Goal: Browse casually: Explore the website without a specific task or goal

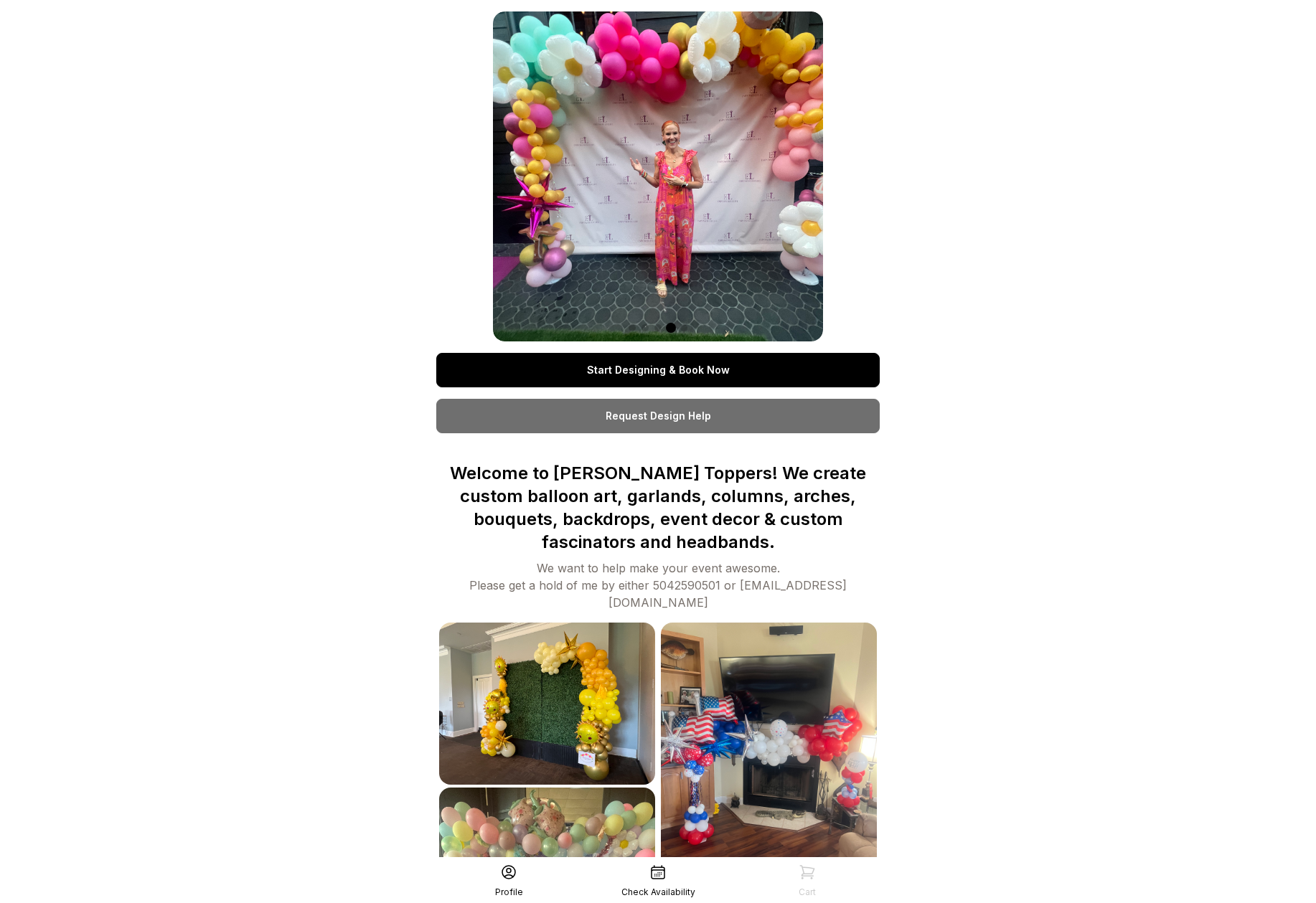
click at [857, 241] on div "Start Designing & Book Now Request Design Help Welcome to Tatum’s Toppers! We c…" at bounding box center [658, 636] width 444 height 1251
click at [556, 203] on div at bounding box center [658, 176] width 330 height 330
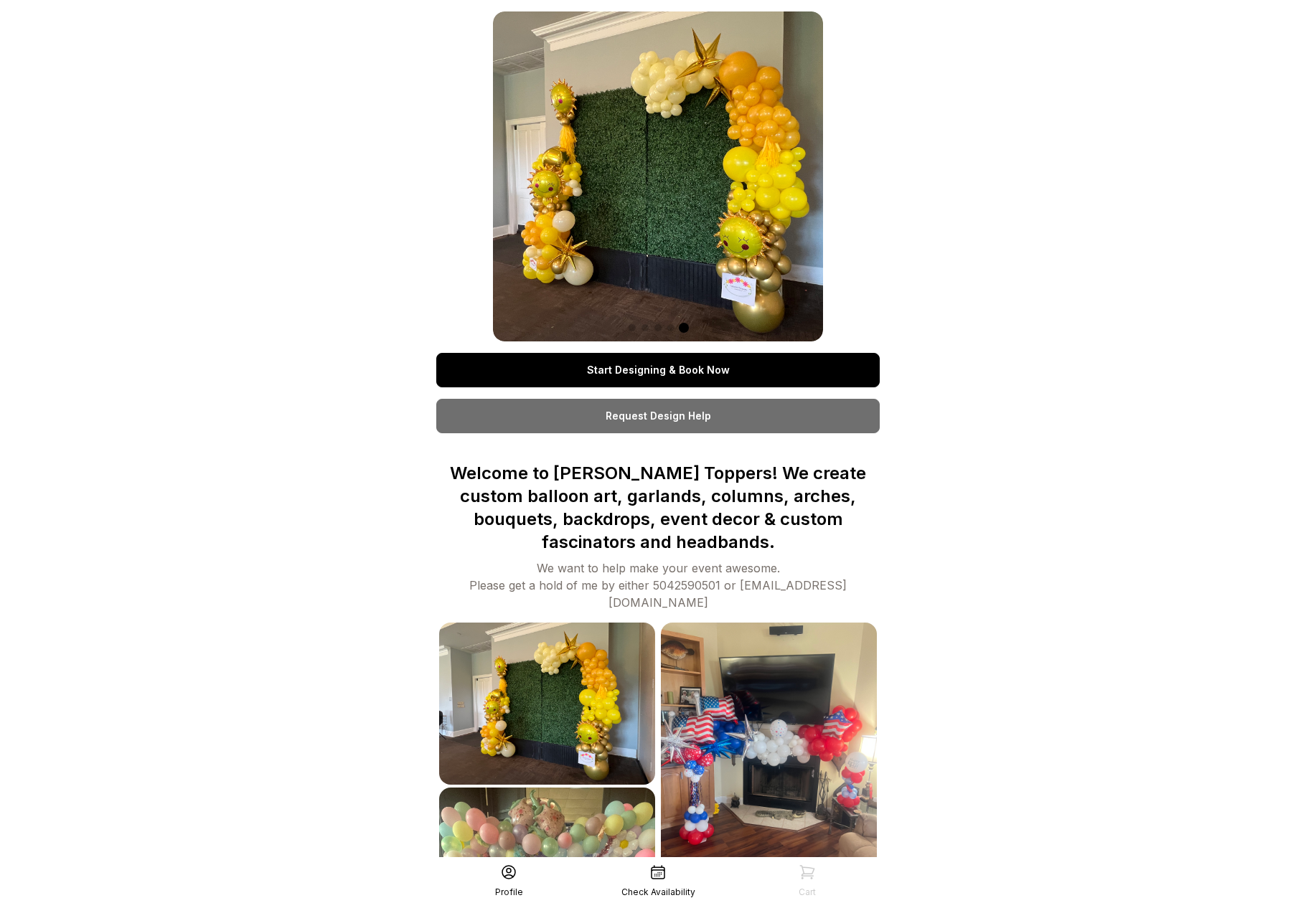
click at [567, 202] on div at bounding box center [658, 176] width 330 height 330
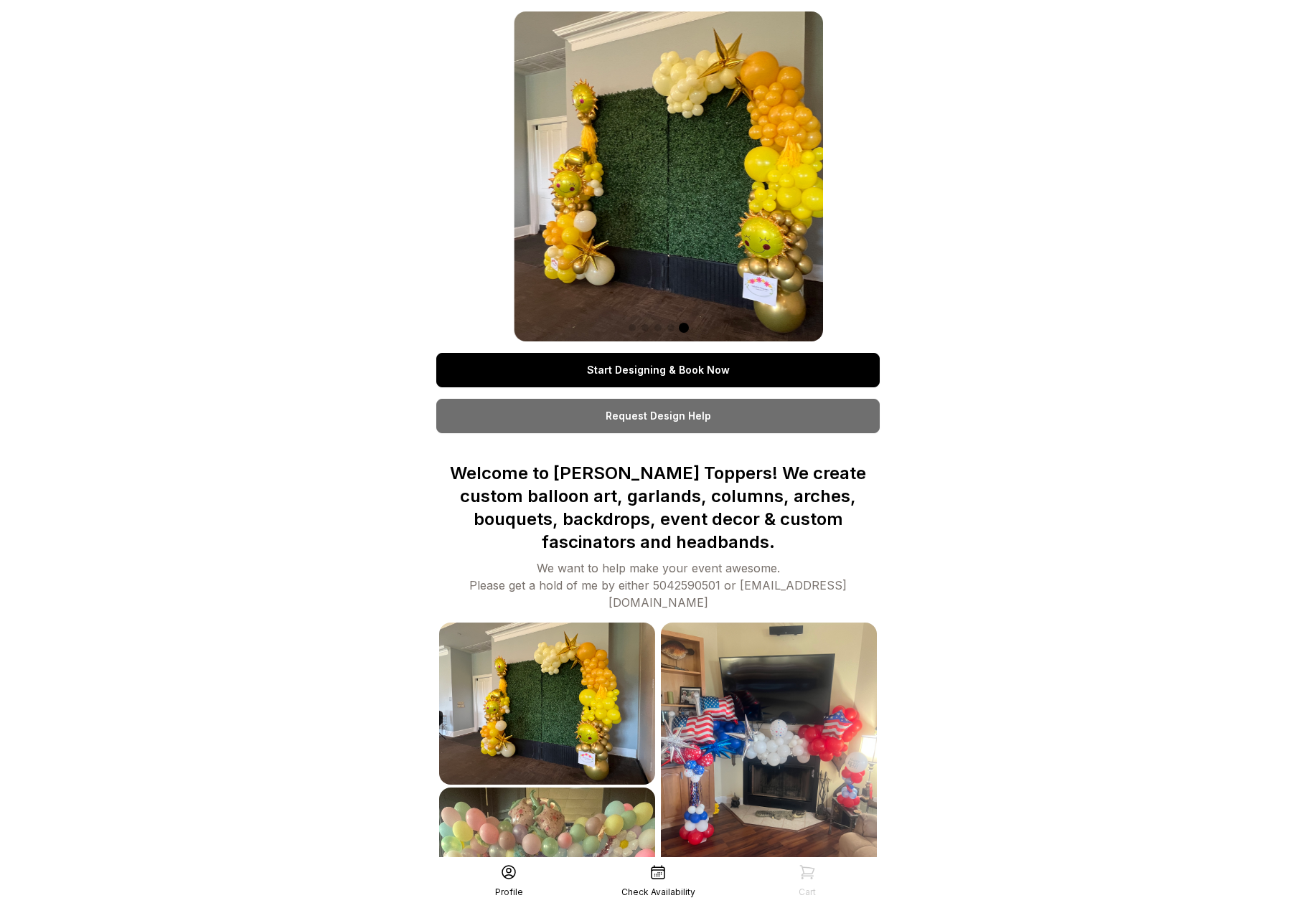
click at [704, 198] on div at bounding box center [658, 176] width 330 height 330
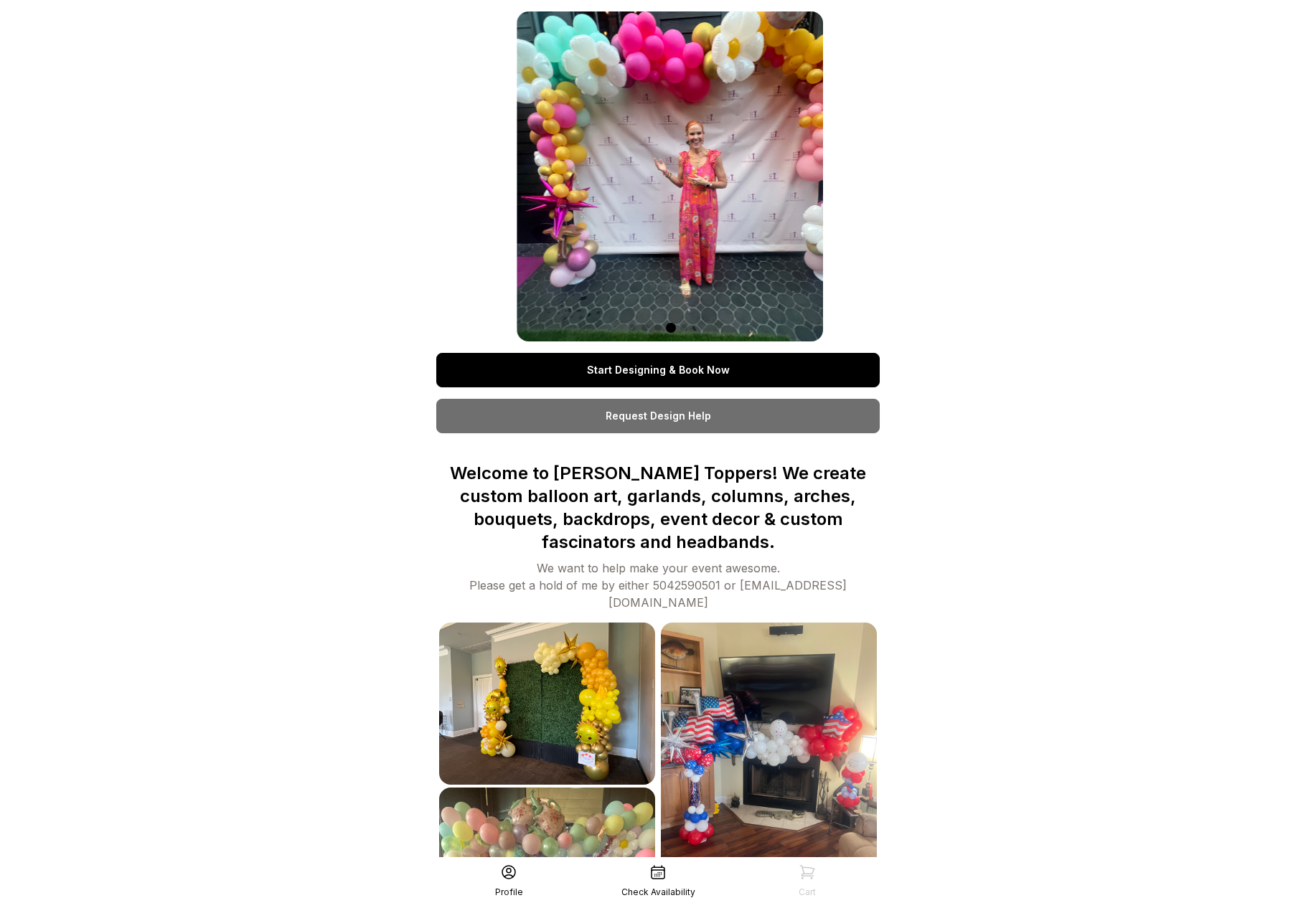
click at [674, 190] on div at bounding box center [658, 176] width 330 height 330
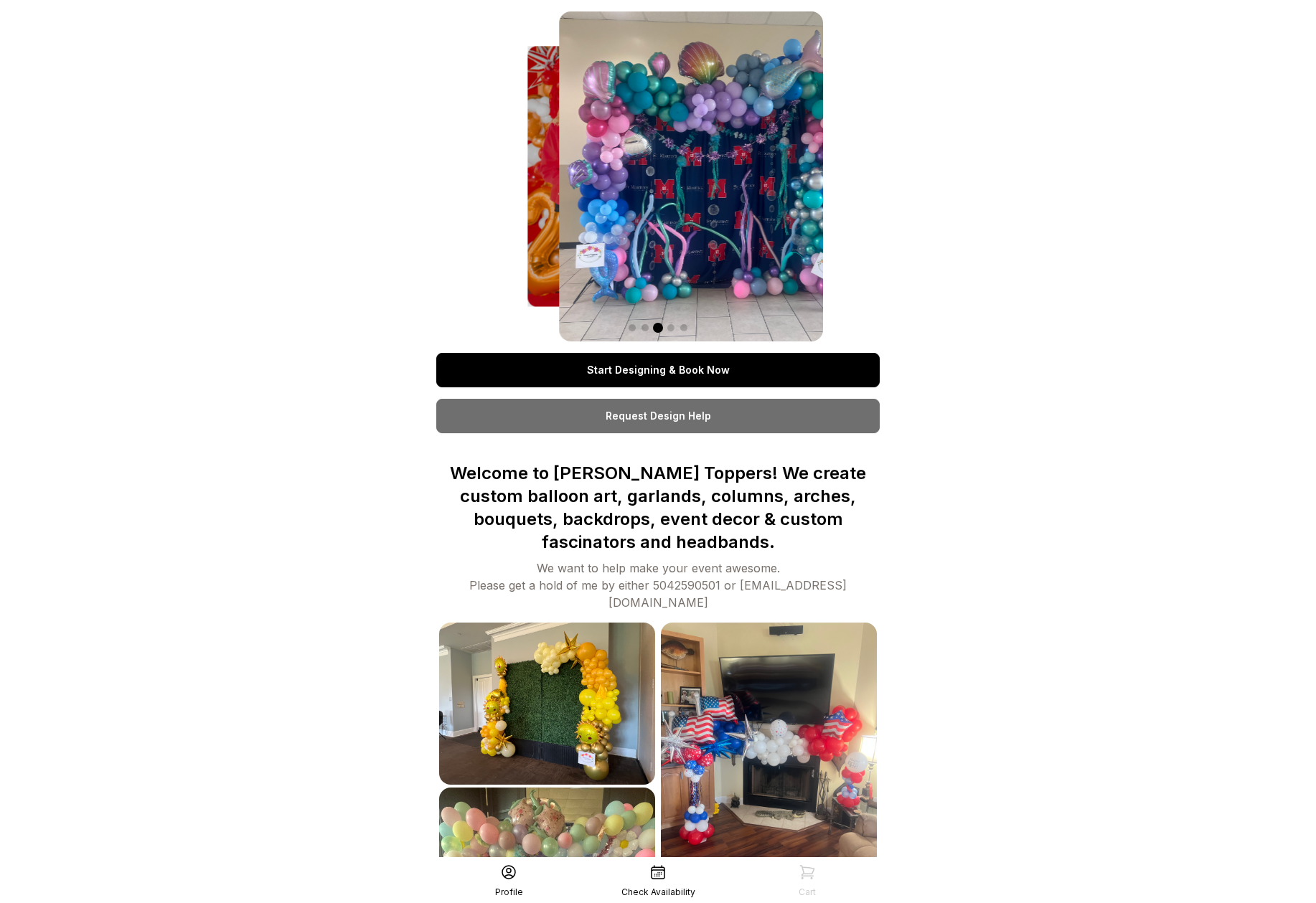
click at [722, 208] on div at bounding box center [658, 176] width 330 height 330
click at [697, 198] on div at bounding box center [658, 176] width 330 height 330
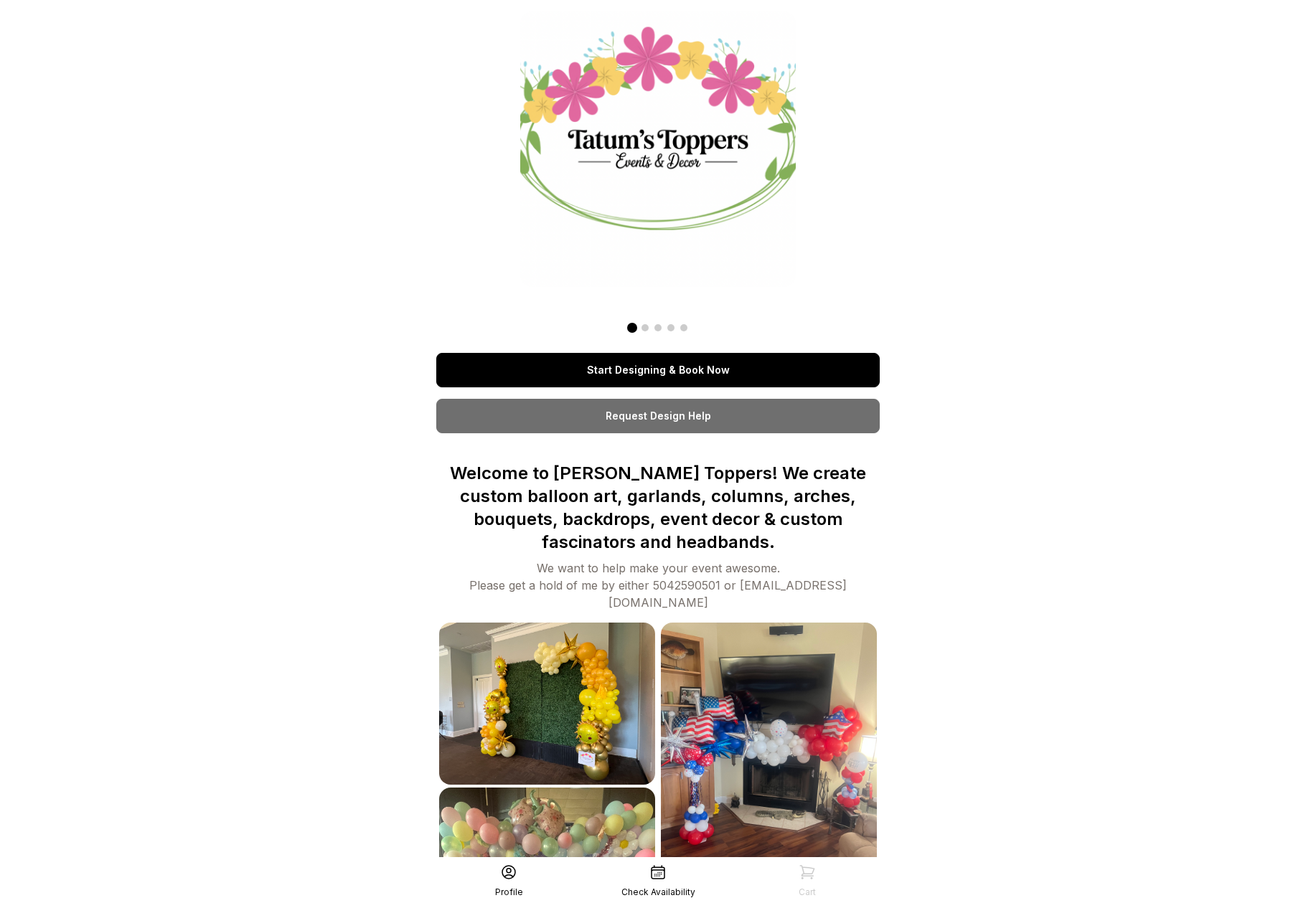
click at [468, 246] on div "Start Designing & Book Now Request Design Help Welcome to Tatum’s Toppers! We c…" at bounding box center [658, 636] width 444 height 1251
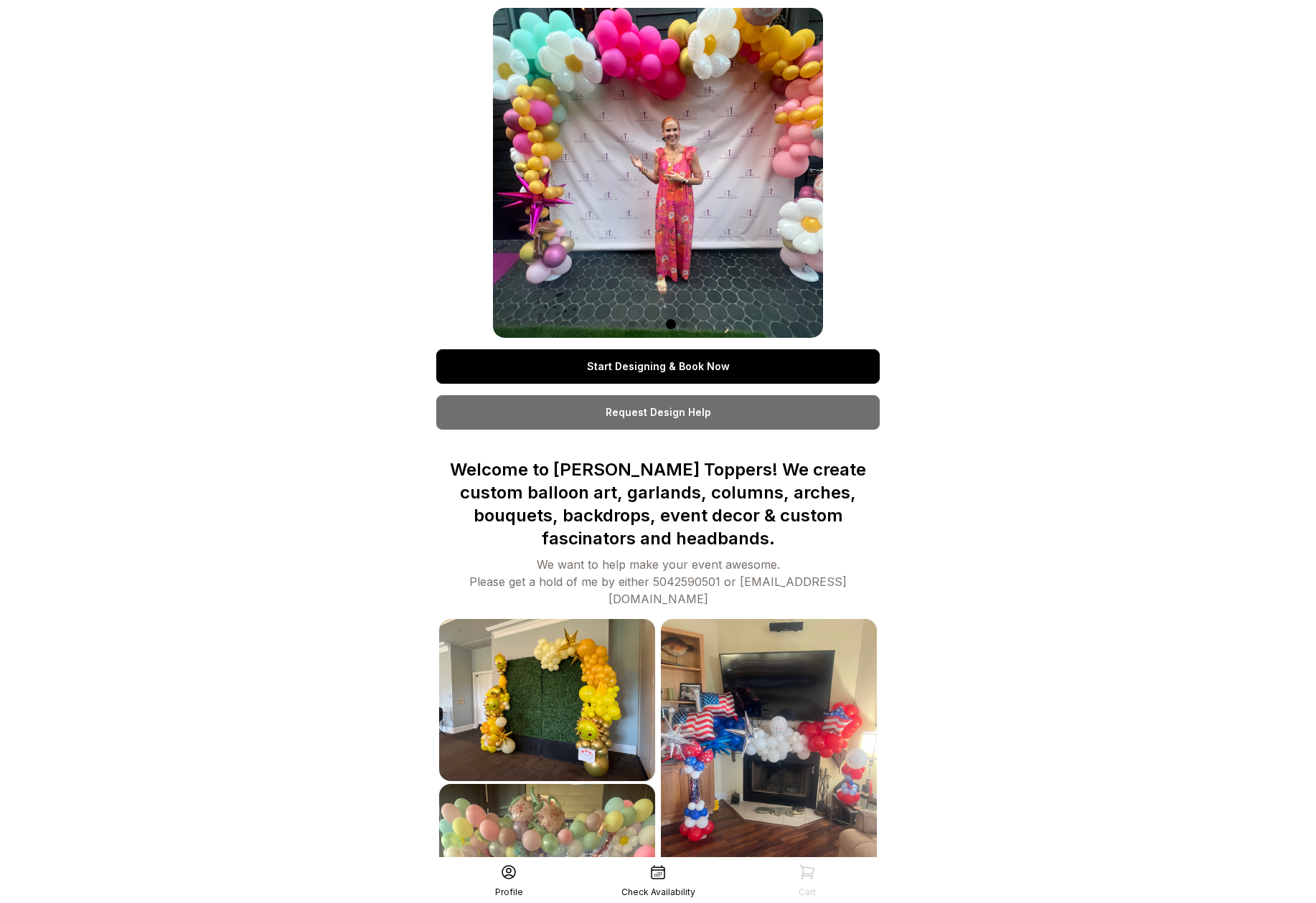
scroll to position [425, 0]
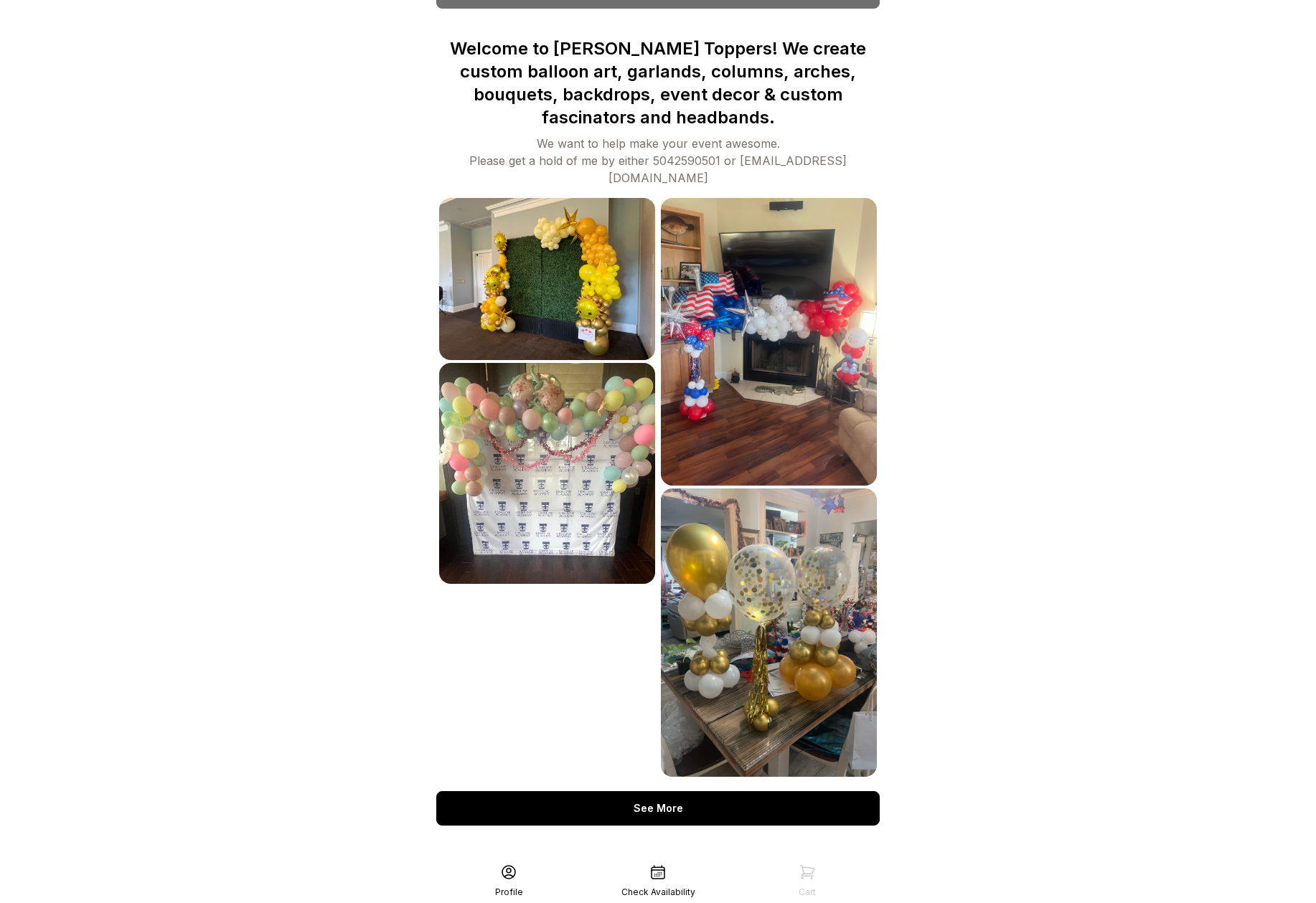
click at [649, 791] on div "See More" at bounding box center [658, 808] width 444 height 34
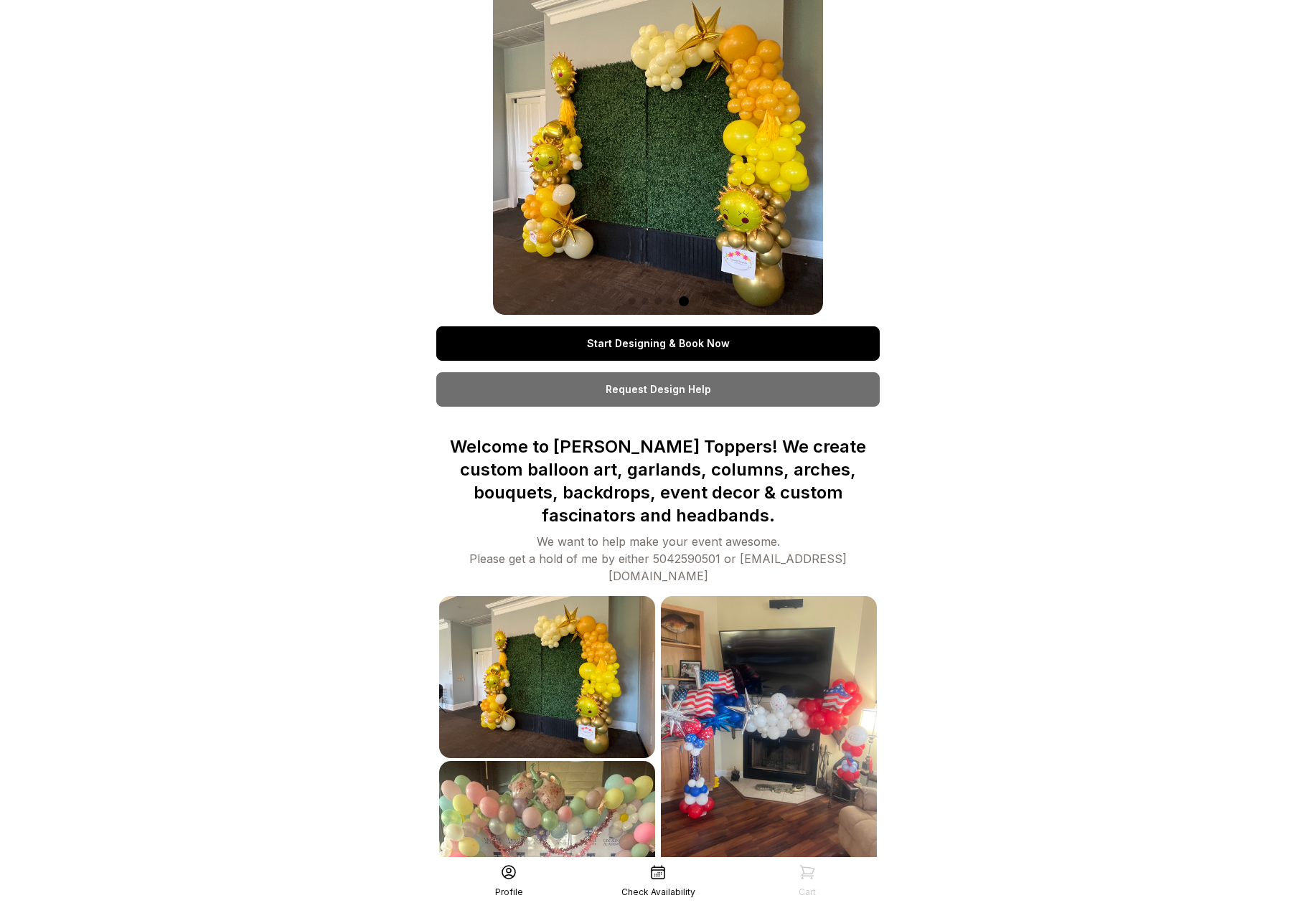
scroll to position [0, 0]
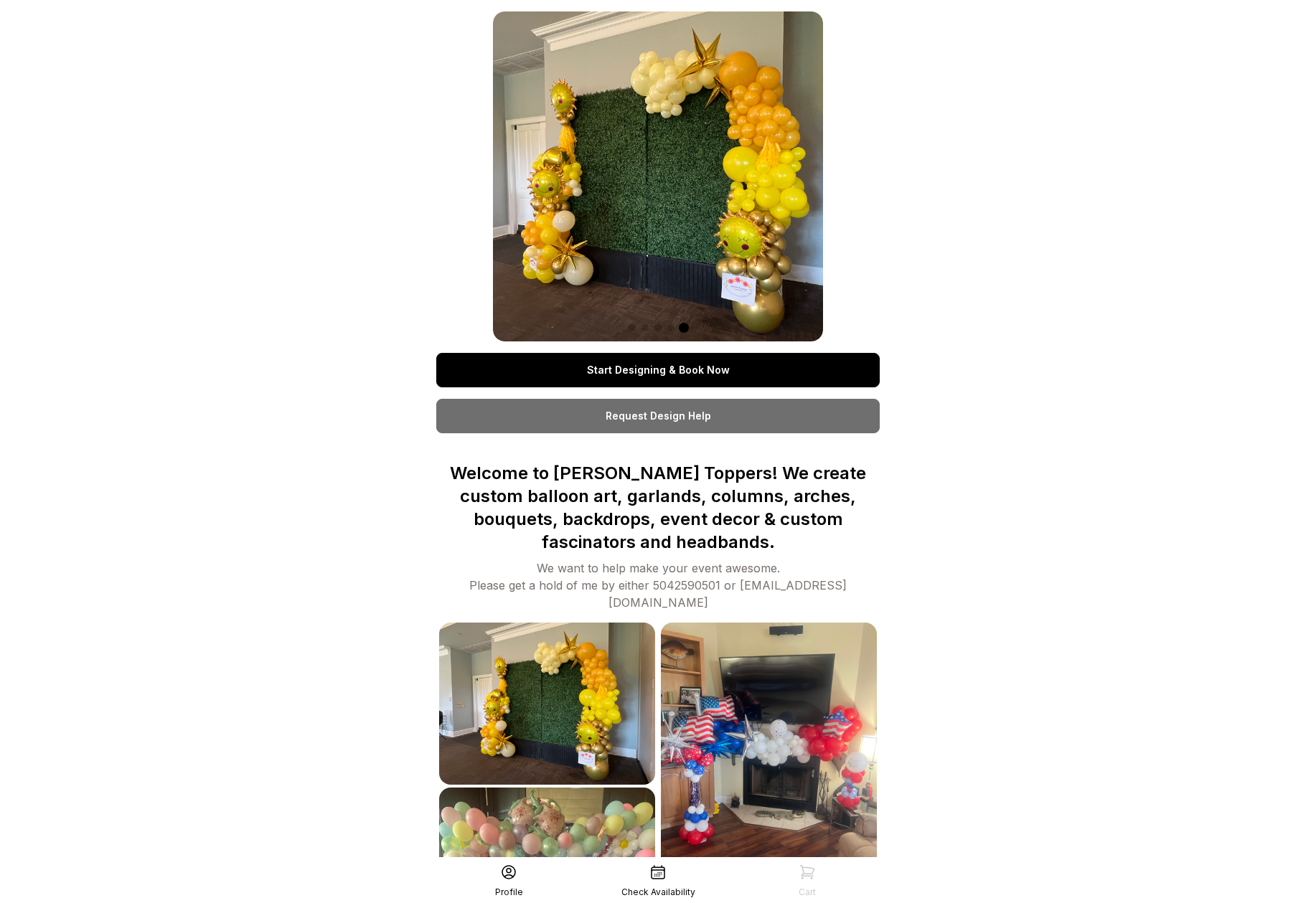
click at [650, 276] on img at bounding box center [658, 176] width 330 height 330
click at [701, 218] on img at bounding box center [658, 176] width 330 height 330
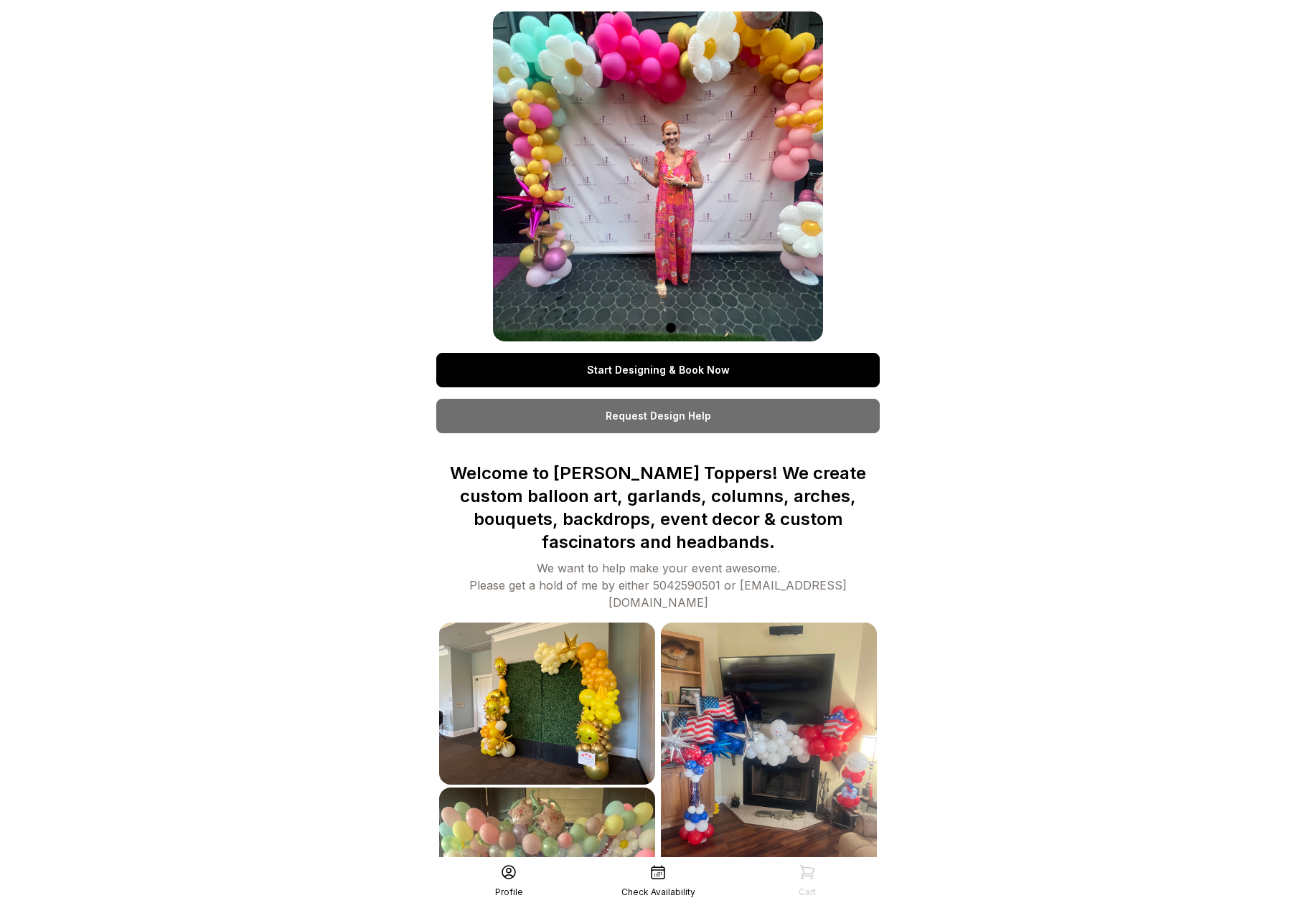
click at [760, 222] on div at bounding box center [658, 176] width 330 height 330
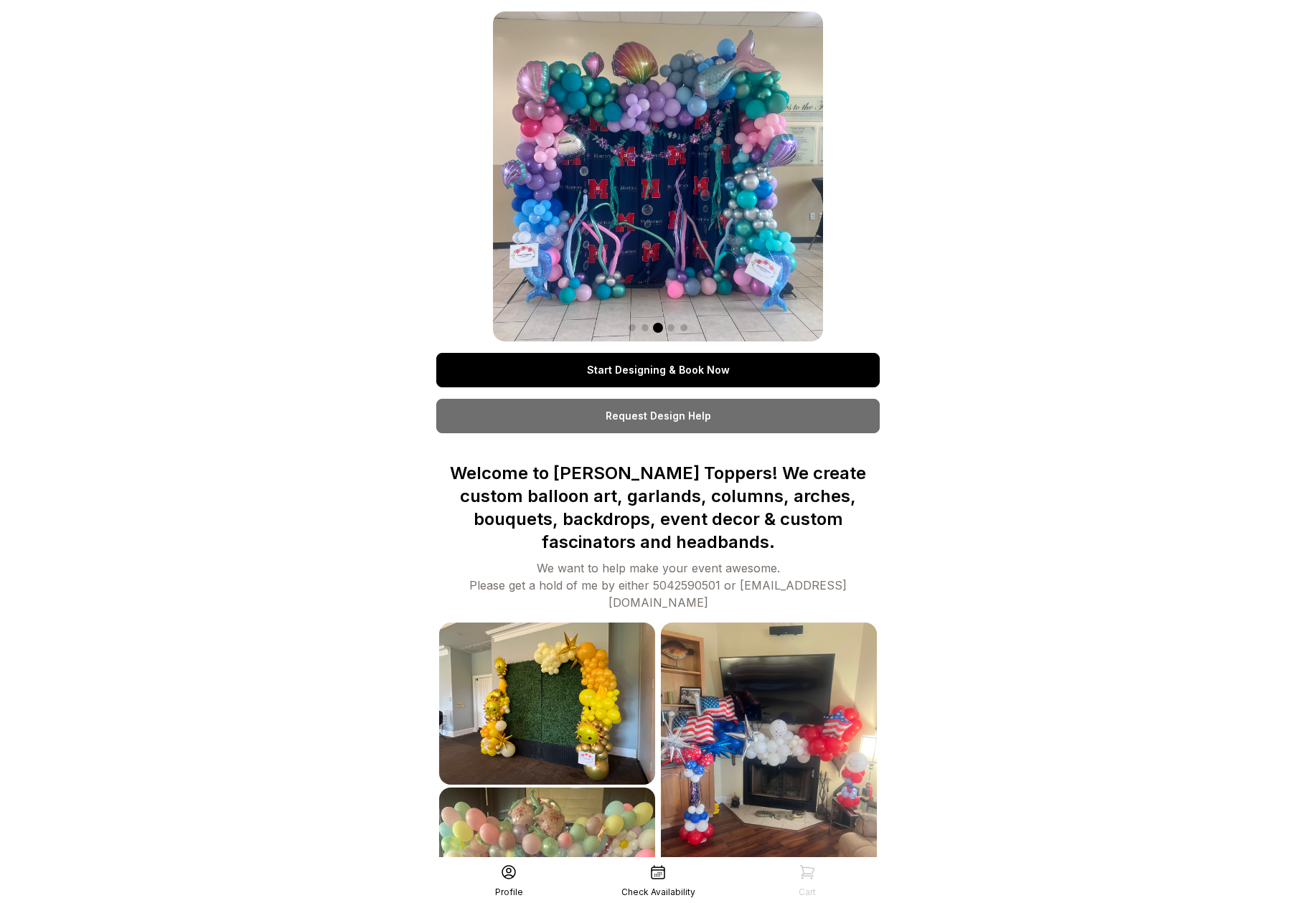
click at [756, 226] on div at bounding box center [658, 176] width 330 height 330
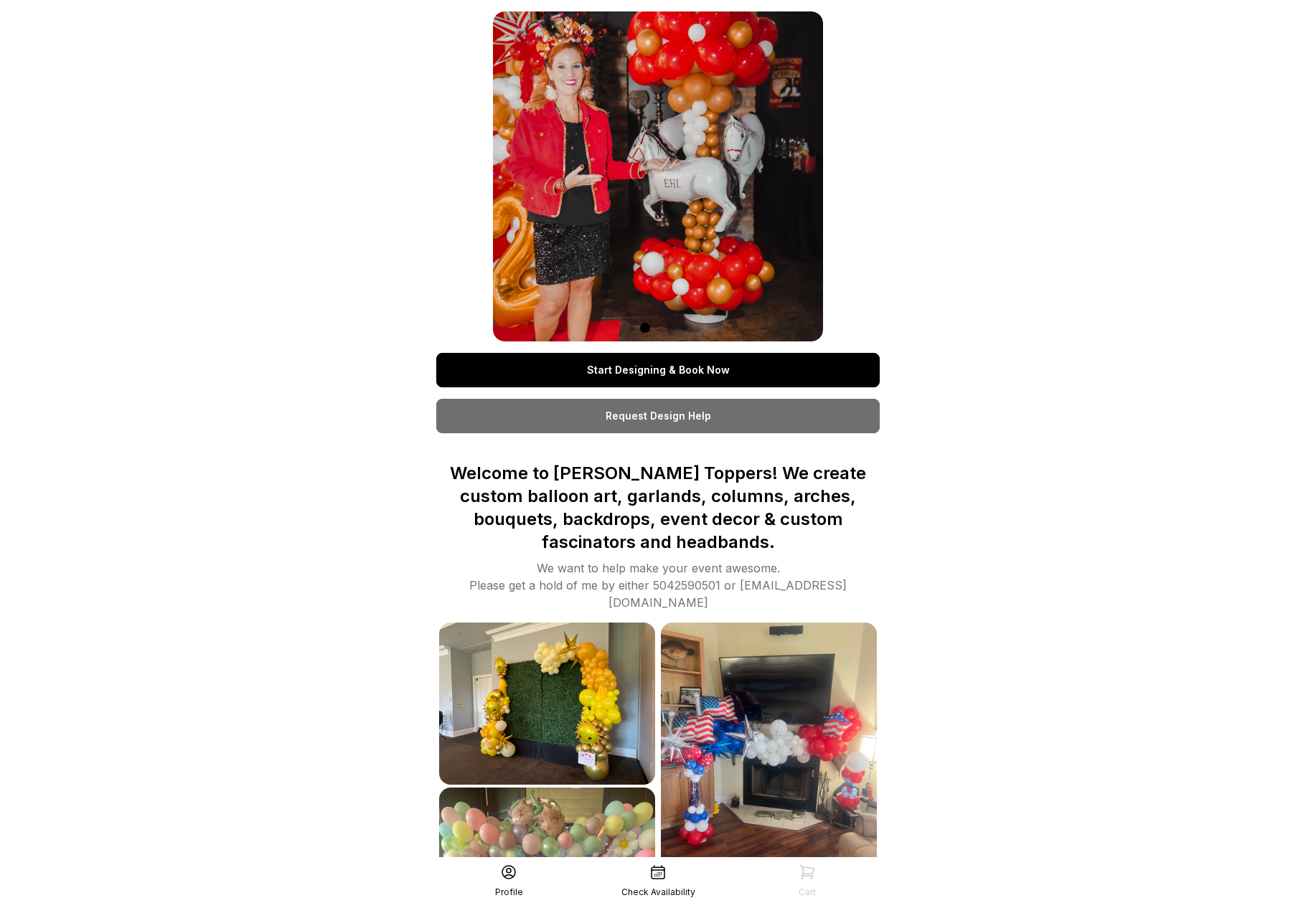
click at [740, 244] on img at bounding box center [658, 176] width 330 height 330
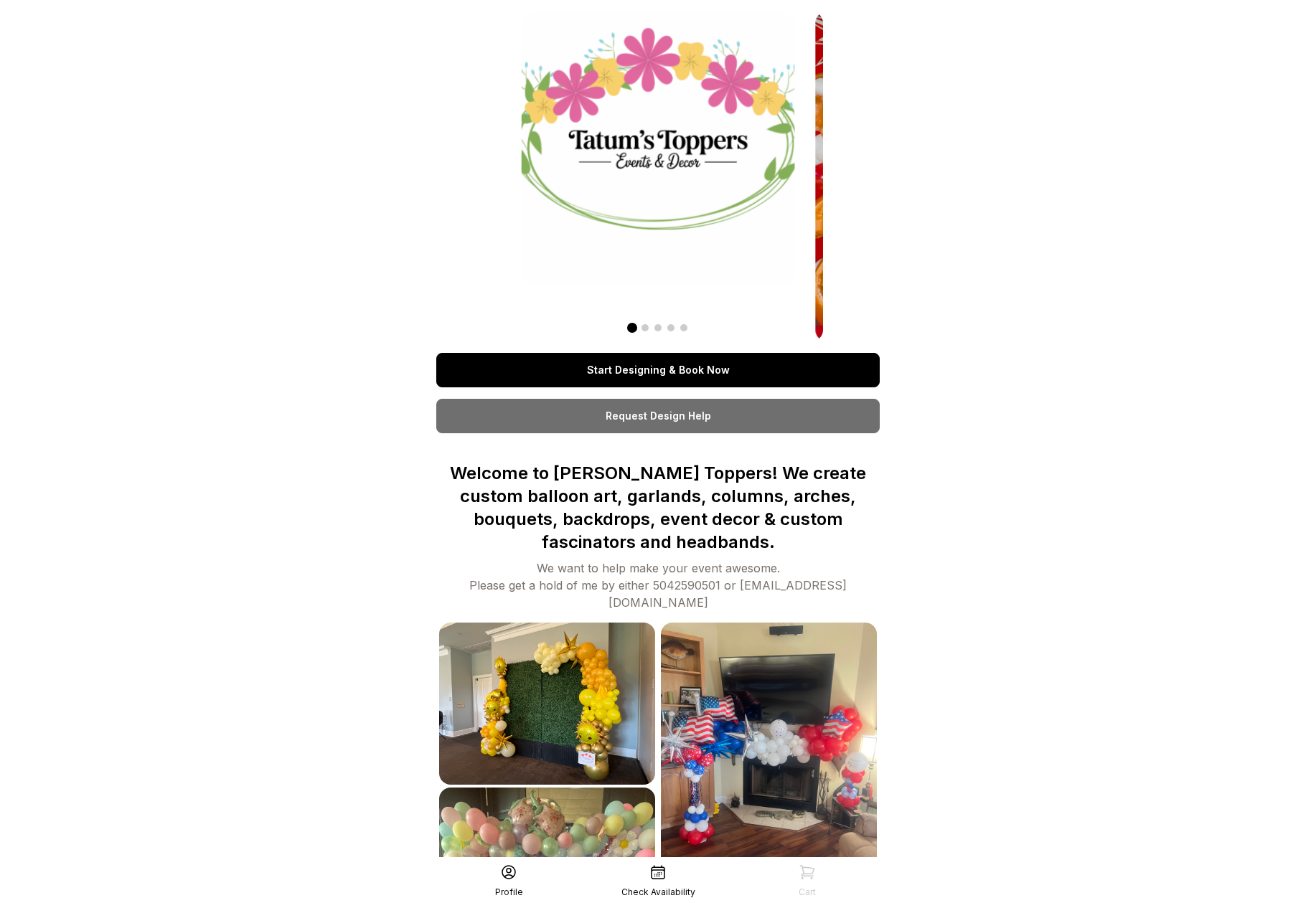
click at [574, 252] on div at bounding box center [658, 176] width 330 height 330
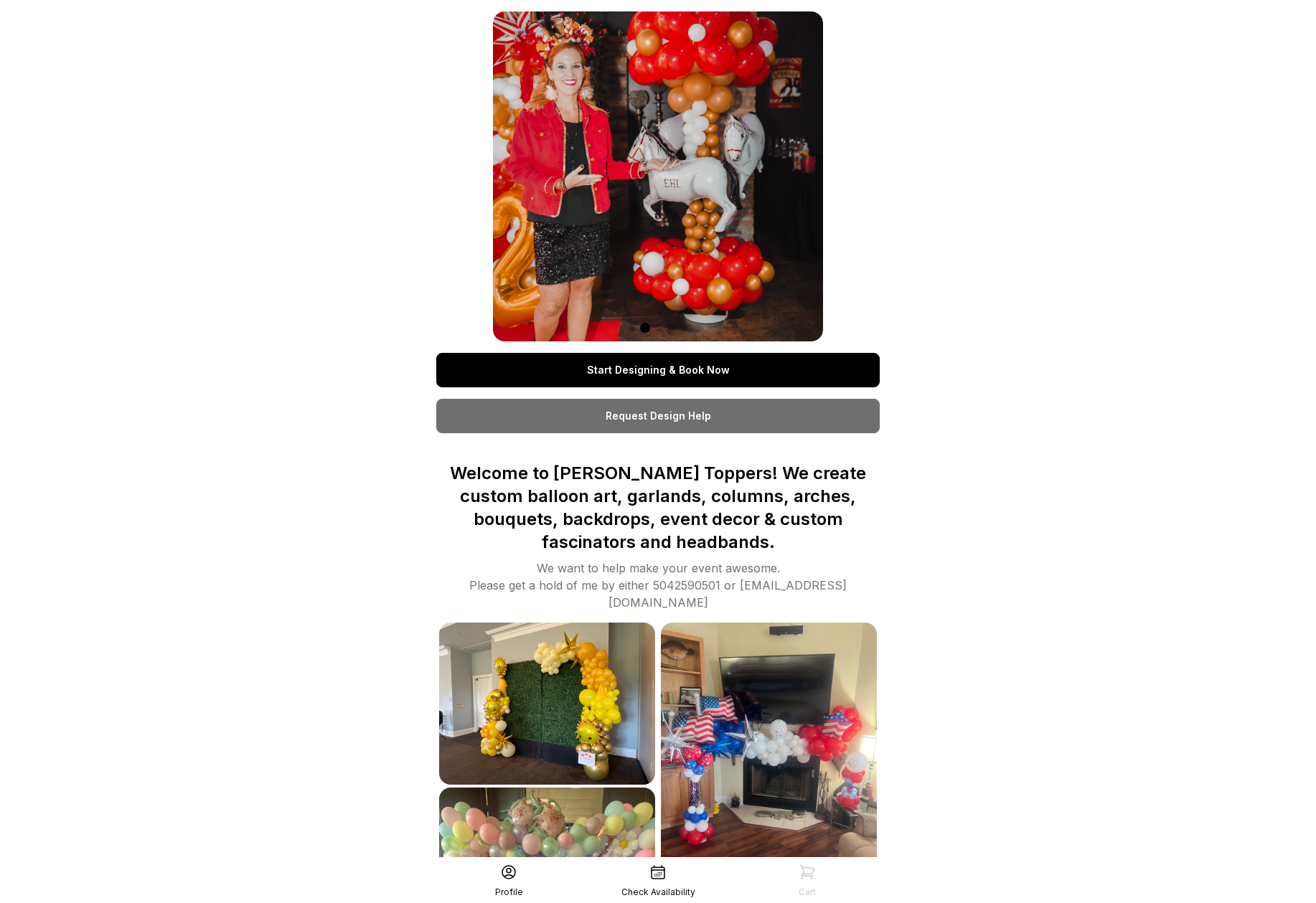
click at [590, 243] on div at bounding box center [658, 176] width 330 height 330
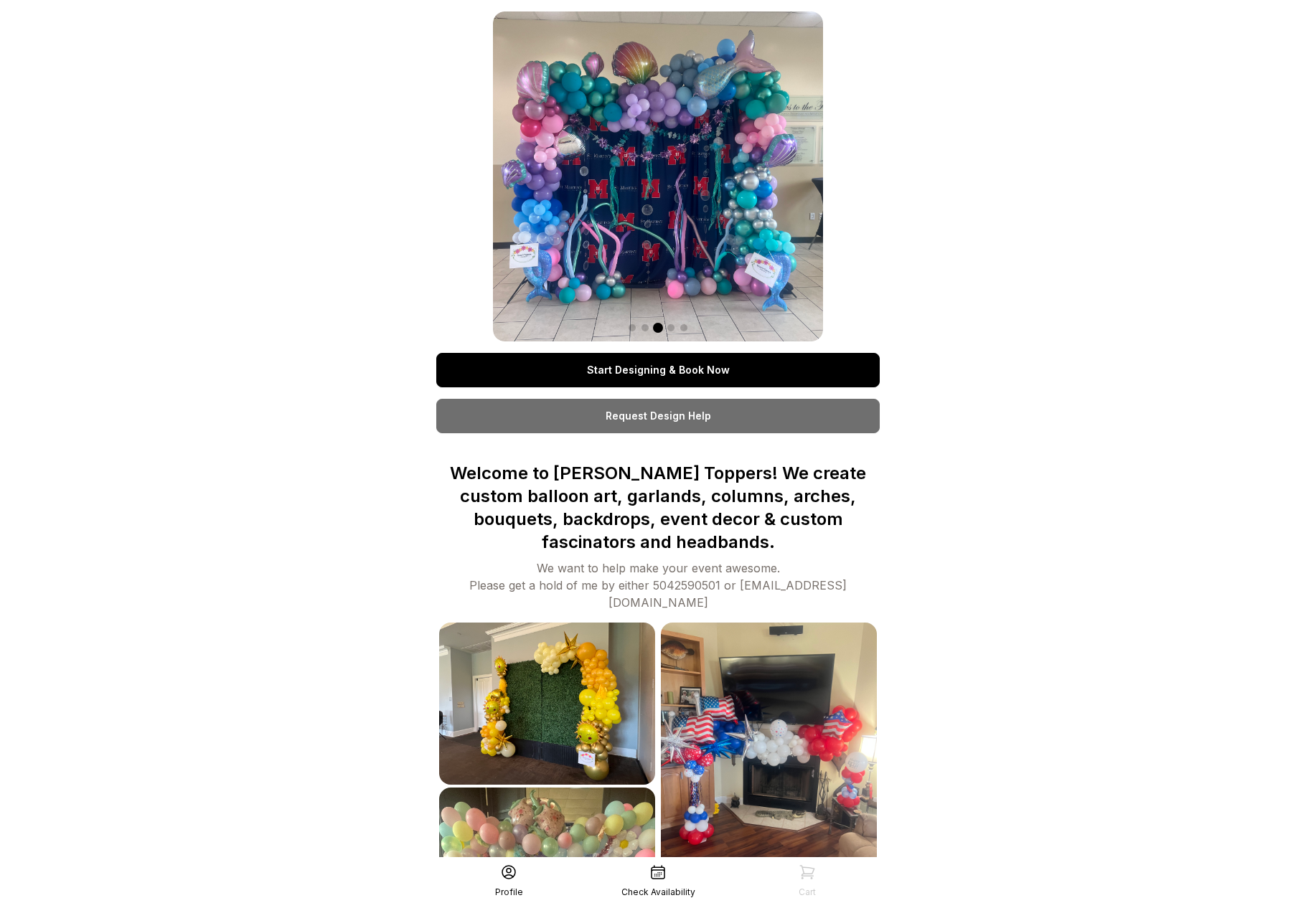
click at [572, 241] on div at bounding box center [658, 176] width 330 height 330
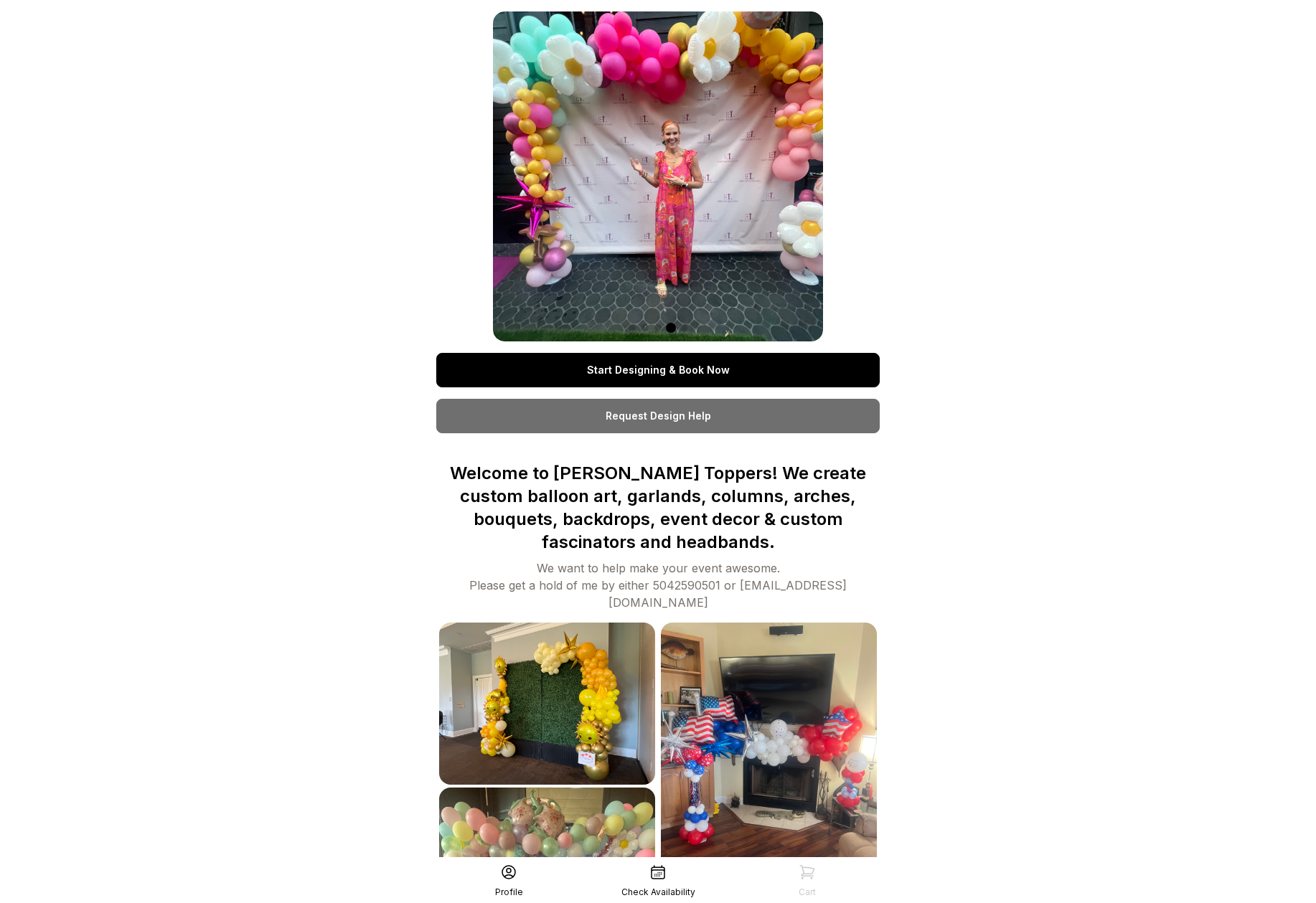
click at [588, 238] on div at bounding box center [658, 176] width 330 height 330
